Goal: Information Seeking & Learning: Learn about a topic

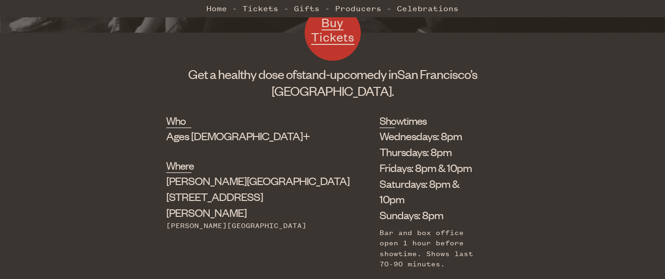
scroll to position [285, 0]
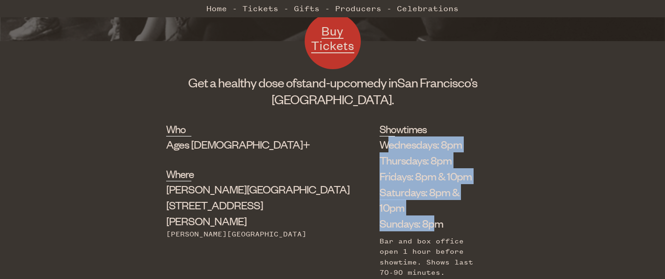
drag, startPoint x: 317, startPoint y: 144, endPoint x: 360, endPoint y: 205, distance: 74.9
click at [379, 205] on ul "Wednesdays: 8pm Thursdays: 8pm Fridays: 8pm & 10pm Saturdays: 8pm & 10pm Sunday…" at bounding box center [431, 184] width 105 height 95
click at [379, 216] on li "Sundays: 8pm" at bounding box center [431, 224] width 105 height 16
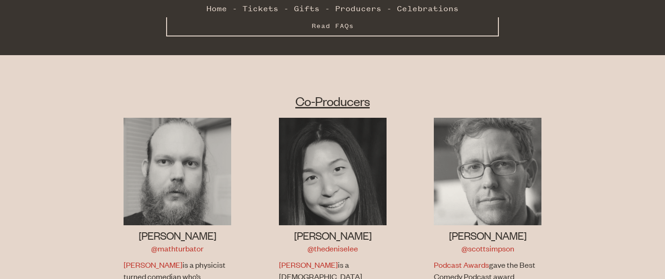
scroll to position [611, 0]
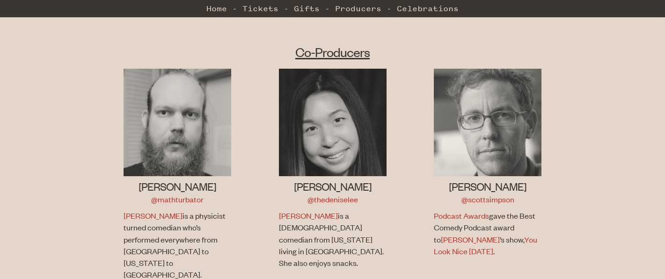
click at [330, 179] on h3 "[PERSON_NAME]" at bounding box center [333, 186] width 108 height 15
click at [327, 210] on p "[PERSON_NAME] is a [DEMOGRAPHIC_DATA] comedian from [US_STATE] living in [GEOGR…" at bounding box center [331, 239] width 105 height 59
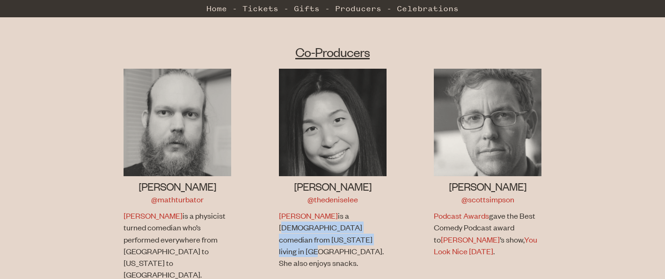
drag, startPoint x: 315, startPoint y: 189, endPoint x: 349, endPoint y: 214, distance: 41.2
click at [349, 214] on p "[PERSON_NAME] is a [DEMOGRAPHIC_DATA] comedian from [US_STATE] living in [GEOGR…" at bounding box center [331, 239] width 105 height 59
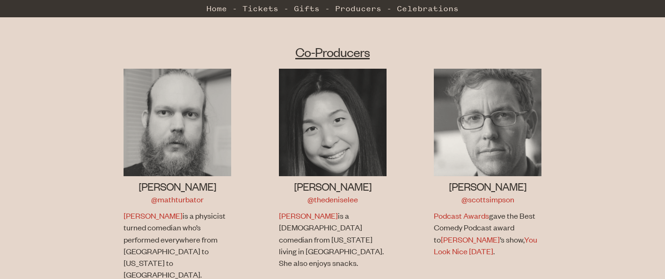
click at [326, 179] on h3 "[PERSON_NAME]" at bounding box center [333, 186] width 108 height 15
click at [327, 194] on link "@thedeniselee" at bounding box center [332, 199] width 51 height 10
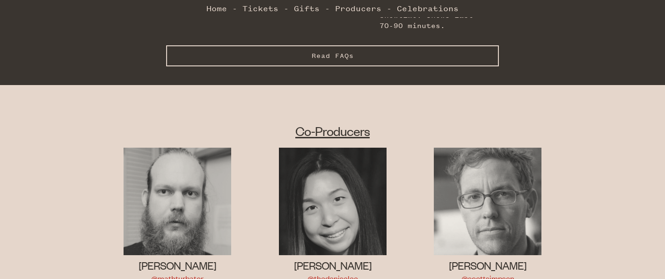
scroll to position [590, 0]
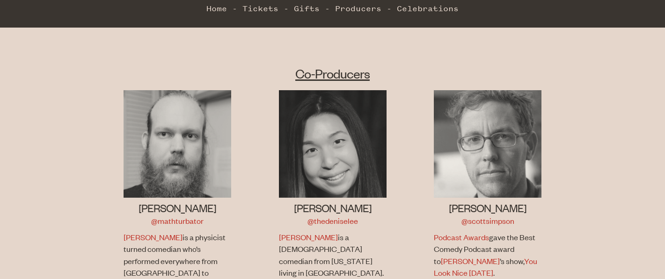
click at [592, 194] on div "Co-Producers [PERSON_NAME] @mathturbator [PERSON_NAME] is a physicist turned co…" at bounding box center [332, 203] width 665 height 315
